Goal: Information Seeking & Learning: Learn about a topic

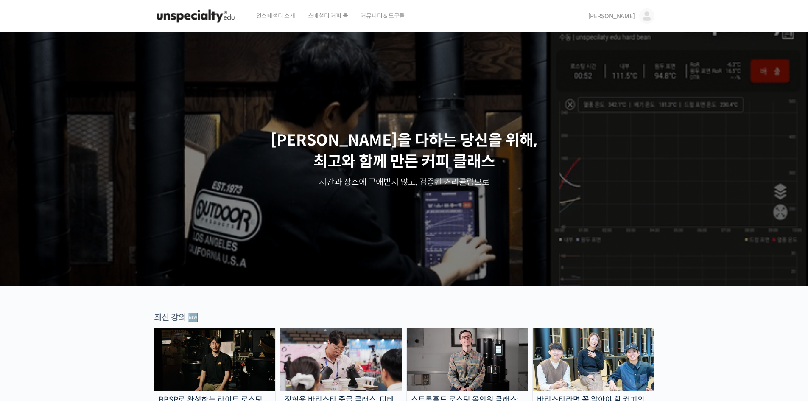
click at [504, 339] on img at bounding box center [467, 359] width 121 height 63
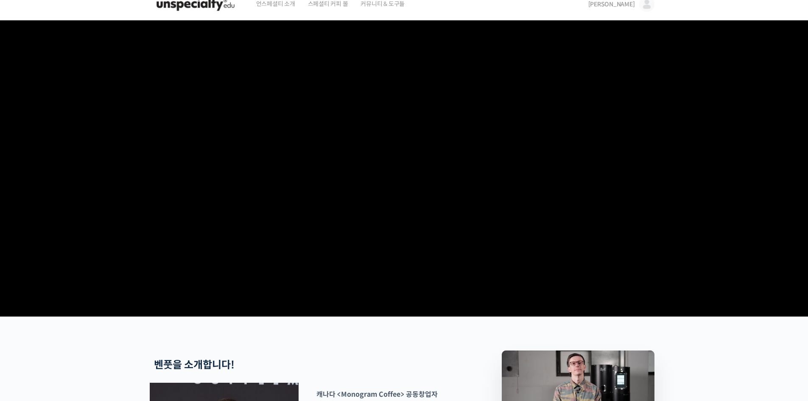
scroll to position [212, 0]
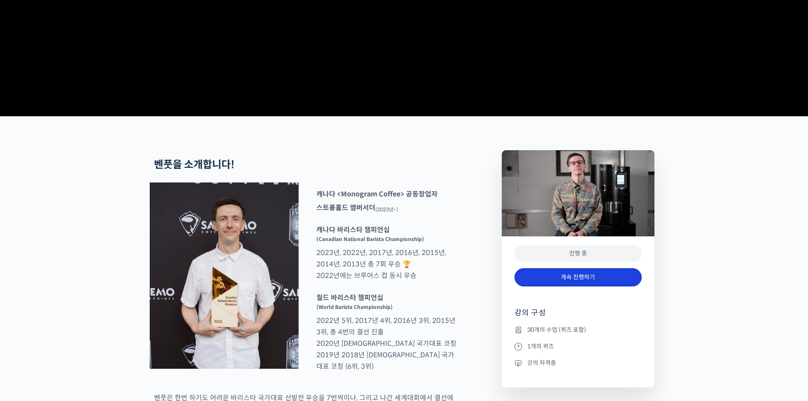
click at [594, 286] on link "계속 진행하기" at bounding box center [578, 277] width 127 height 18
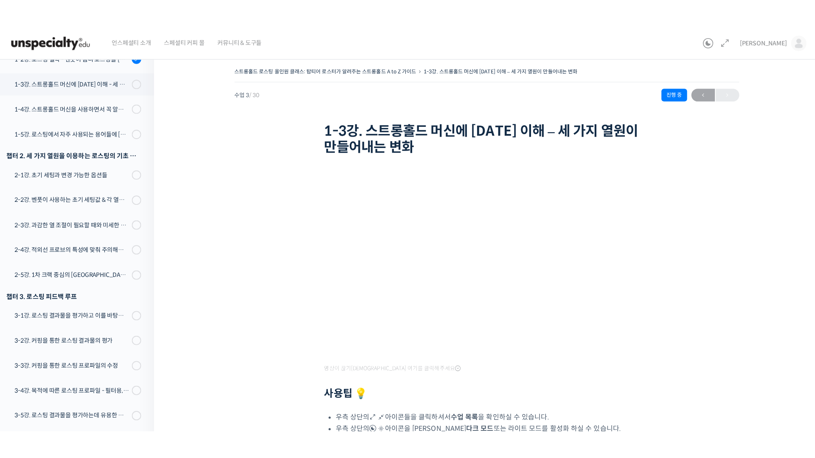
scroll to position [188, 0]
